Goal: Check status: Check status

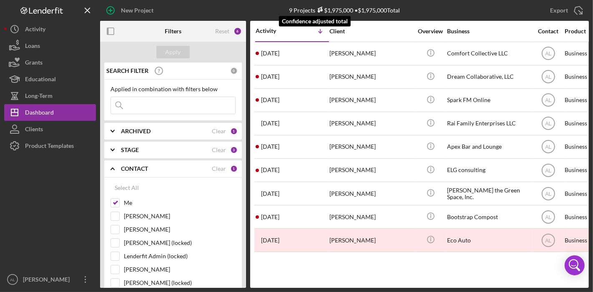
scroll to position [91, 0]
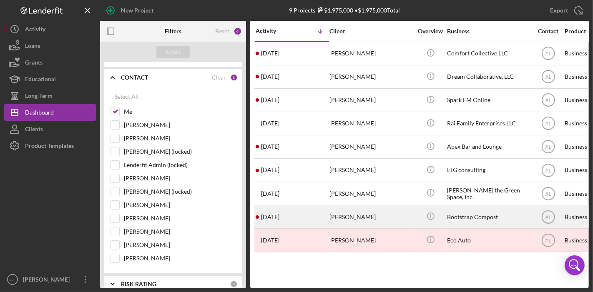
click at [386, 214] on div "[PERSON_NAME]" at bounding box center [370, 217] width 83 height 22
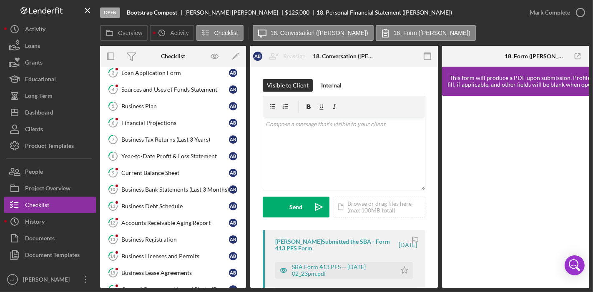
scroll to position [192, 0]
click at [180, 104] on div "Business Plan" at bounding box center [175, 106] width 108 height 7
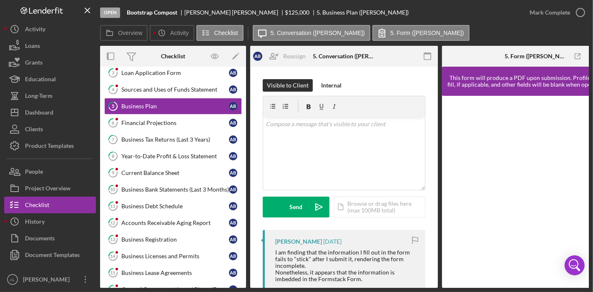
drag, startPoint x: 455, startPoint y: 285, endPoint x: 550, endPoint y: 281, distance: 95.2
click at [550, 281] on div at bounding box center [536, 192] width 188 height 192
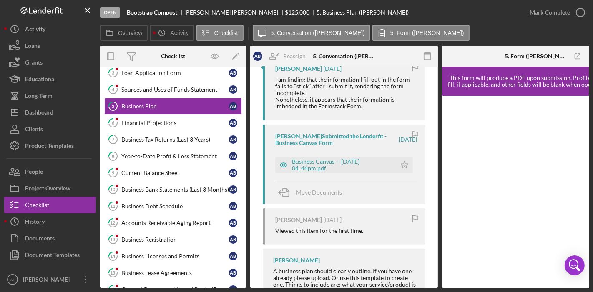
scroll to position [170, 0]
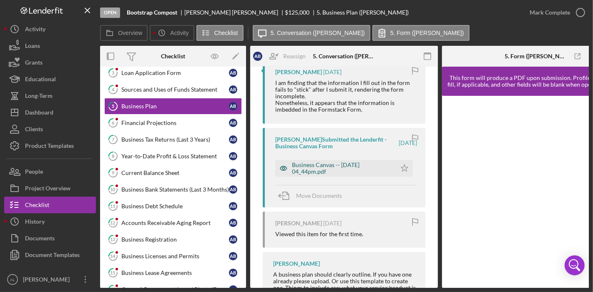
click at [338, 168] on div "Business Canvas -- [DATE] 04_44pm.pdf" at bounding box center [342, 168] width 100 height 13
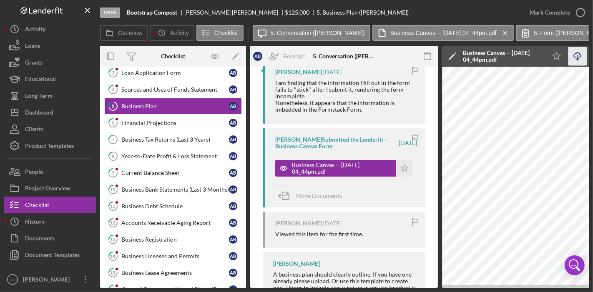
click at [572, 60] on icon "Icon/Download" at bounding box center [577, 56] width 19 height 19
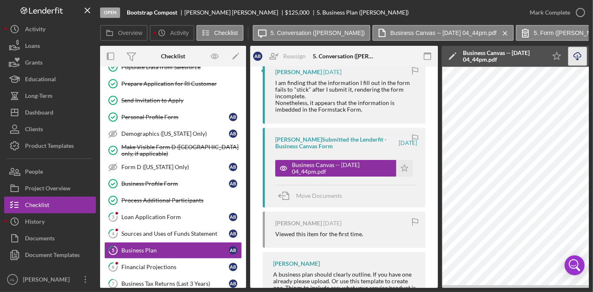
scroll to position [46, 0]
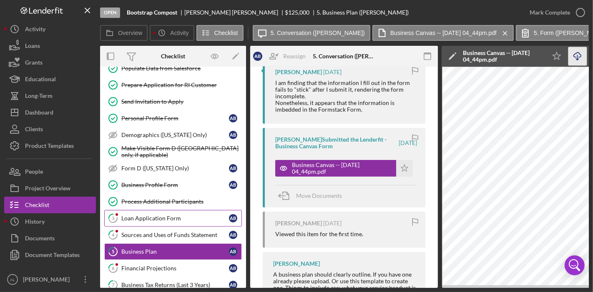
click at [172, 211] on link "3 Loan Application Form A B" at bounding box center [173, 218] width 138 height 17
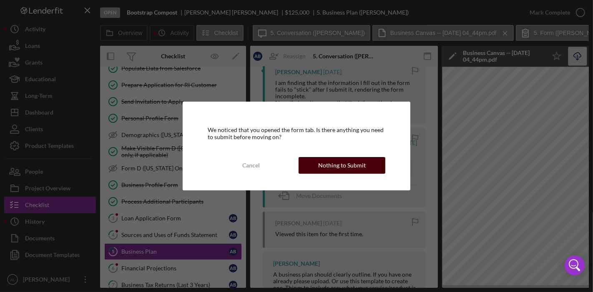
click at [316, 157] on button "Nothing to Submit" at bounding box center [342, 165] width 87 height 17
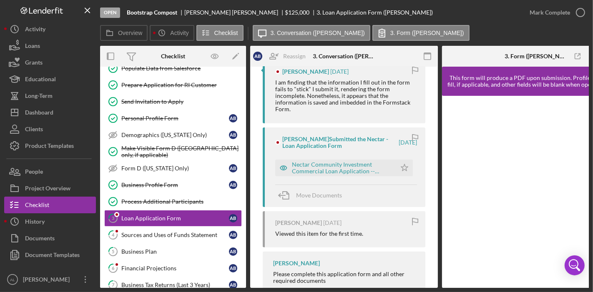
scroll to position [184, 0]
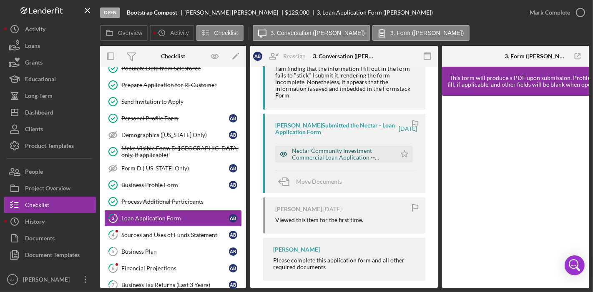
click at [364, 156] on div "Nectar Community Investment Commercial Loan Application -- [DATE] 01_16pm.pdf" at bounding box center [342, 154] width 100 height 13
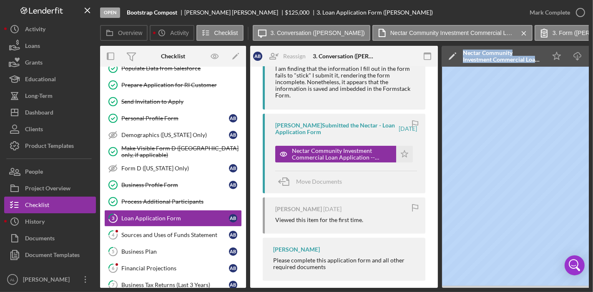
drag, startPoint x: 392, startPoint y: 288, endPoint x: 441, endPoint y: 295, distance: 49.2
click at [441, 292] on html "Open Bootstrap Compost [PERSON_NAME] $125,000 $125,000 3. Loan Application Form…" at bounding box center [296, 146] width 593 height 292
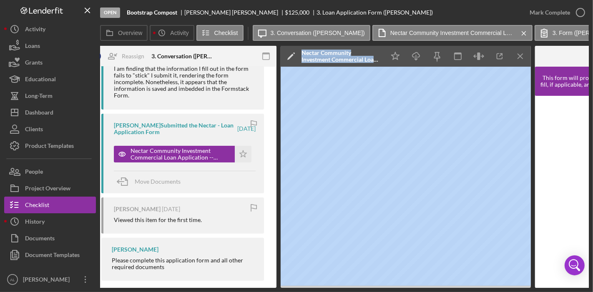
scroll to position [0, 165]
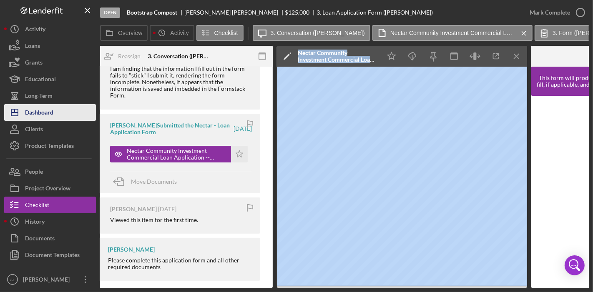
click at [56, 108] on button "Icon/Dashboard Dashboard" at bounding box center [50, 112] width 92 height 17
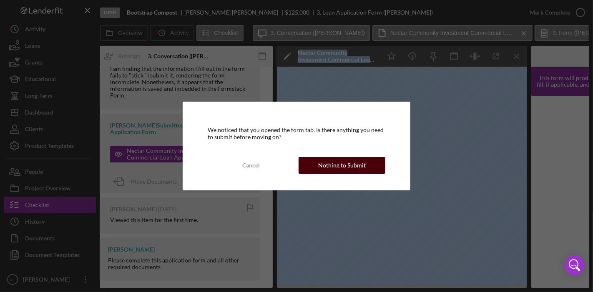
click at [325, 160] on div "Nothing to Submit" at bounding box center [342, 165] width 48 height 17
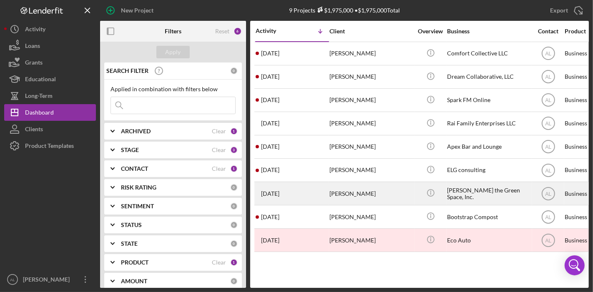
click at [348, 196] on div "[PERSON_NAME]" at bounding box center [370, 194] width 83 height 22
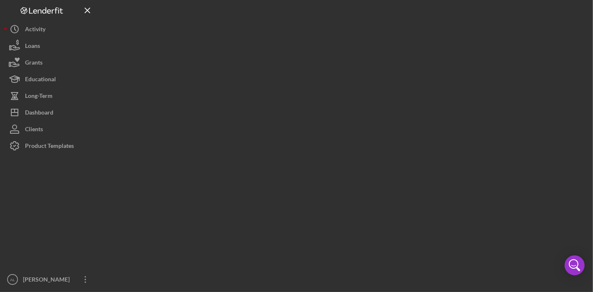
click at [348, 196] on div at bounding box center [344, 144] width 489 height 288
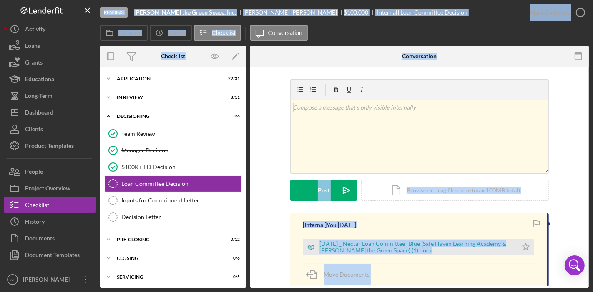
click at [274, 95] on div "v Color teal Color pink Remove color Add row above Add row below Add column bef…" at bounding box center [420, 146] width 314 height 134
